Goal: Learn about a topic

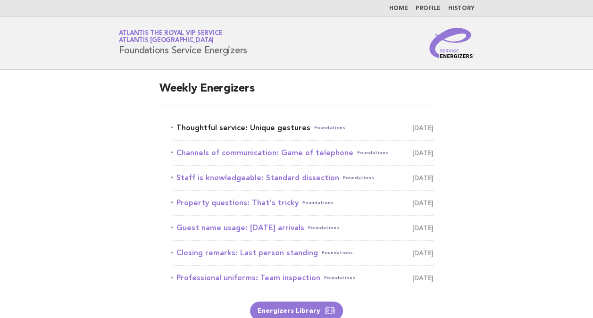
click at [280, 124] on link "Thoughtful service: Unique gestures Foundations August 28" at bounding box center [302, 127] width 263 height 13
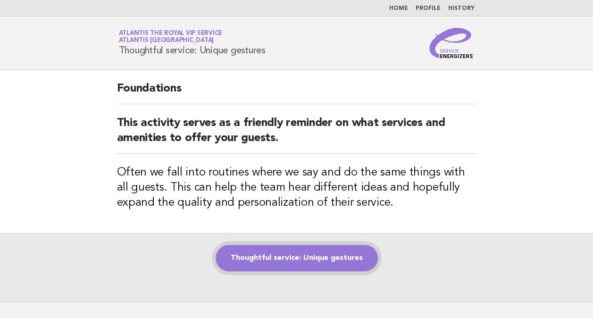
click at [318, 252] on link "Thoughtful service: Unique gestures" at bounding box center [297, 258] width 162 height 26
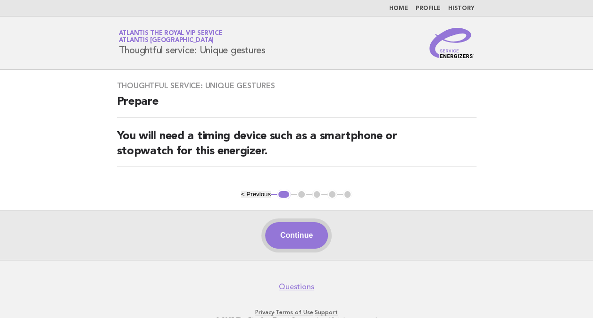
click at [310, 238] on button "Continue" at bounding box center [296, 235] width 63 height 26
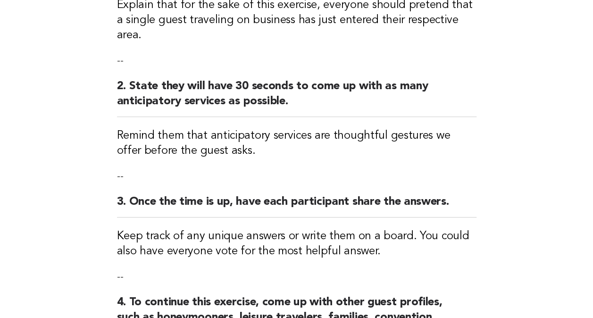
scroll to position [170, 0]
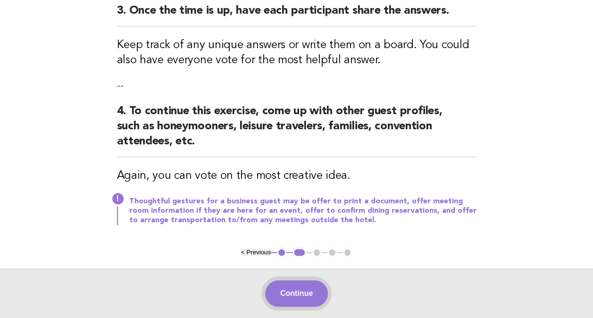
click at [292, 280] on button "Continue" at bounding box center [296, 293] width 63 height 26
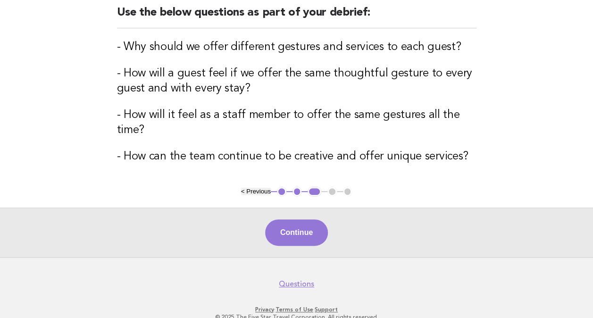
scroll to position [127, 0]
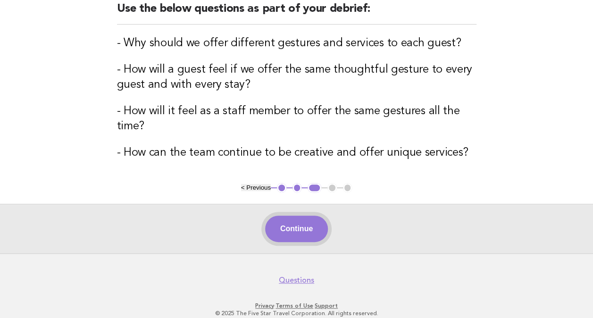
click at [315, 225] on button "Continue" at bounding box center [296, 229] width 63 height 26
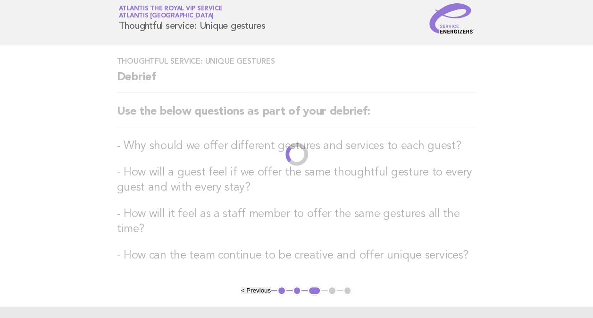
scroll to position [0, 0]
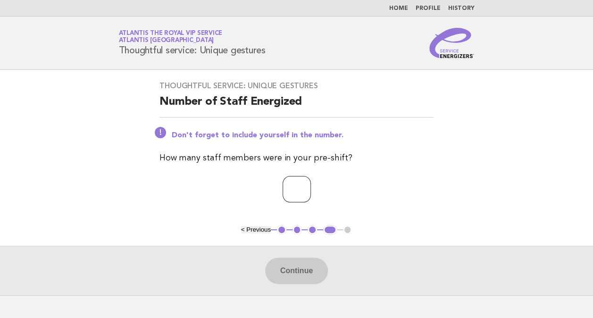
click at [287, 178] on input "number" at bounding box center [297, 189] width 28 height 26
type input "*"
click at [310, 263] on button "Continue" at bounding box center [296, 271] width 63 height 26
